Goal: Task Accomplishment & Management: Manage account settings

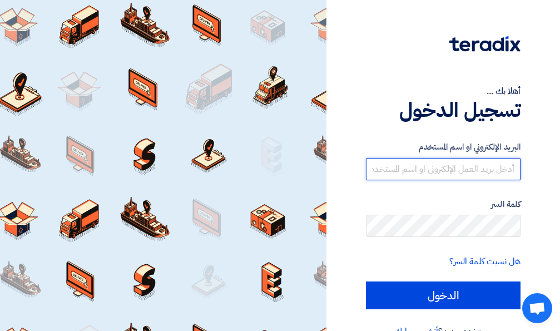
click at [501, 167] on input "text" at bounding box center [443, 169] width 155 height 22
paste input "[EMAIL_ADDRESS][DOMAIN_NAME]"
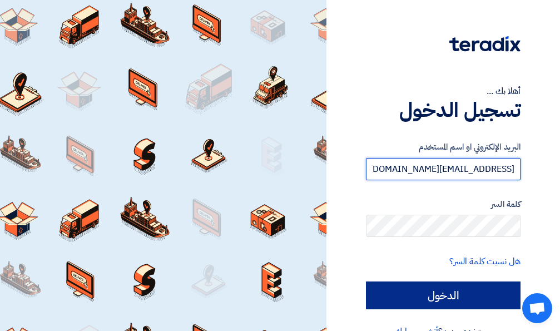
type input "[EMAIL_ADDRESS][DOMAIN_NAME]"
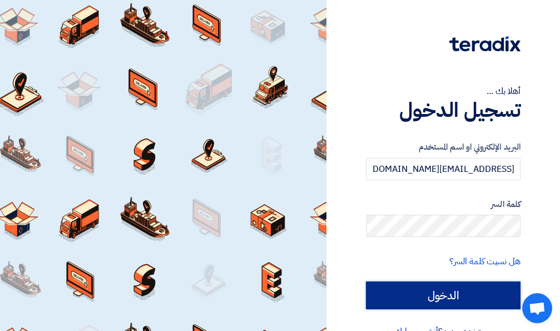
click at [402, 291] on input "الدخول" at bounding box center [443, 295] width 155 height 28
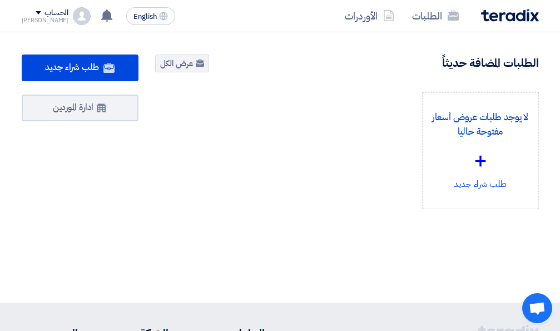
click at [332, 125] on div "لا يوجد طلبات عروض أسعار مفتوحة حاليا + طلب شراء جديد" at bounding box center [347, 159] width 400 height 135
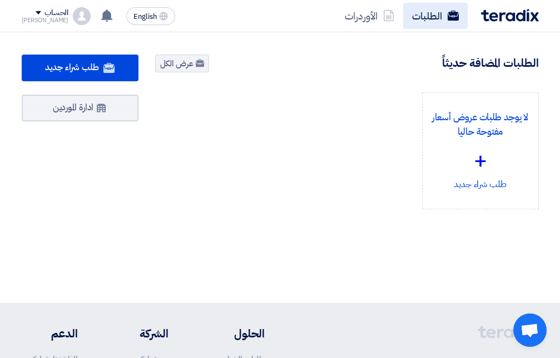
click at [422, 16] on link "الطلبات" at bounding box center [435, 16] width 65 height 26
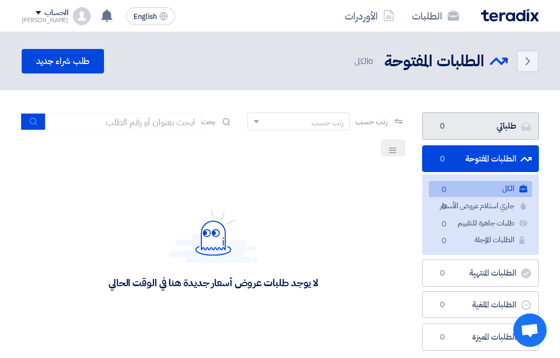
click at [486, 128] on link "طلباتي طلباتي 0" at bounding box center [480, 125] width 117 height 27
